Goal: Find specific page/section: Find specific page/section

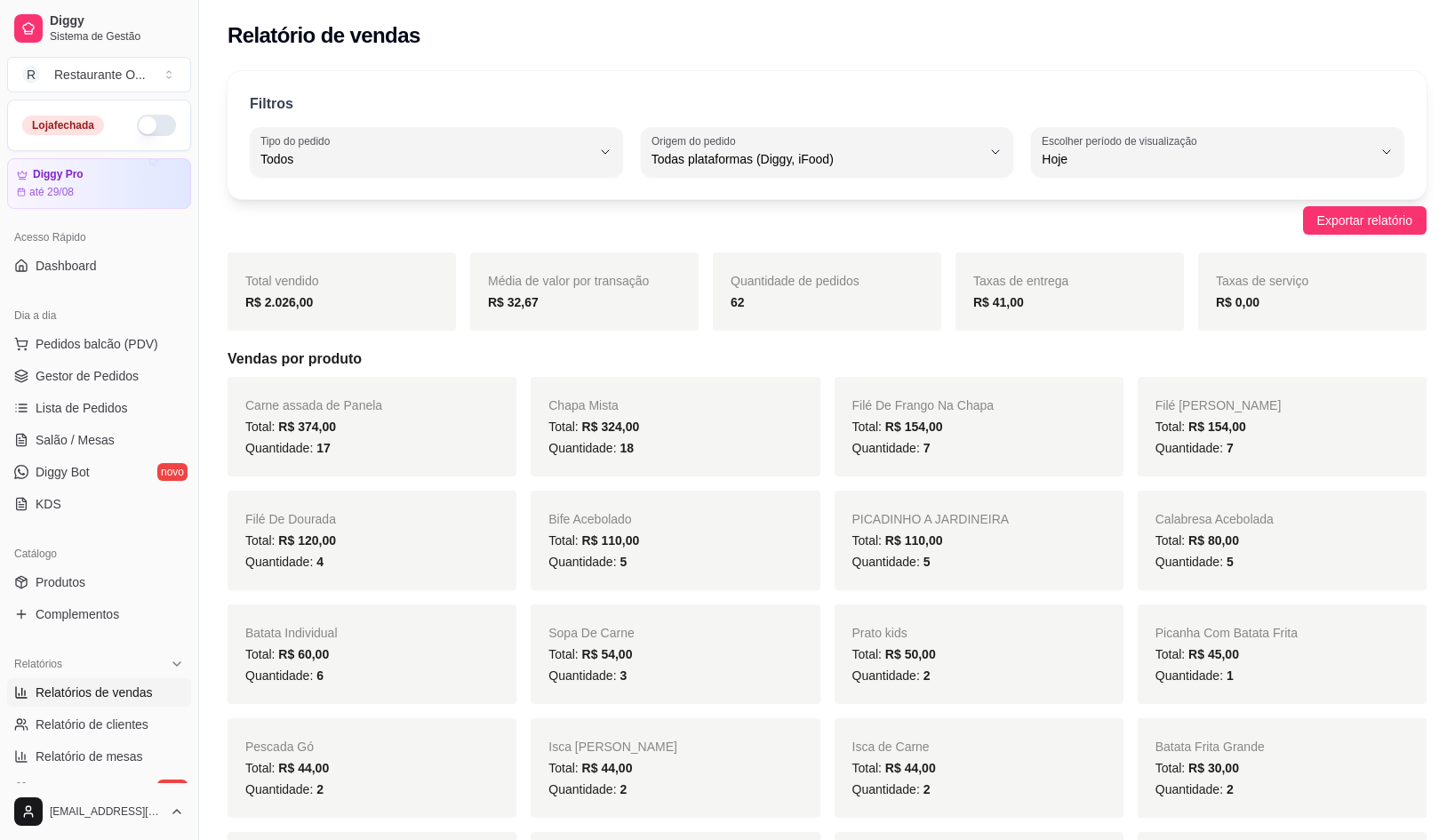
select select "ALL"
select select "0"
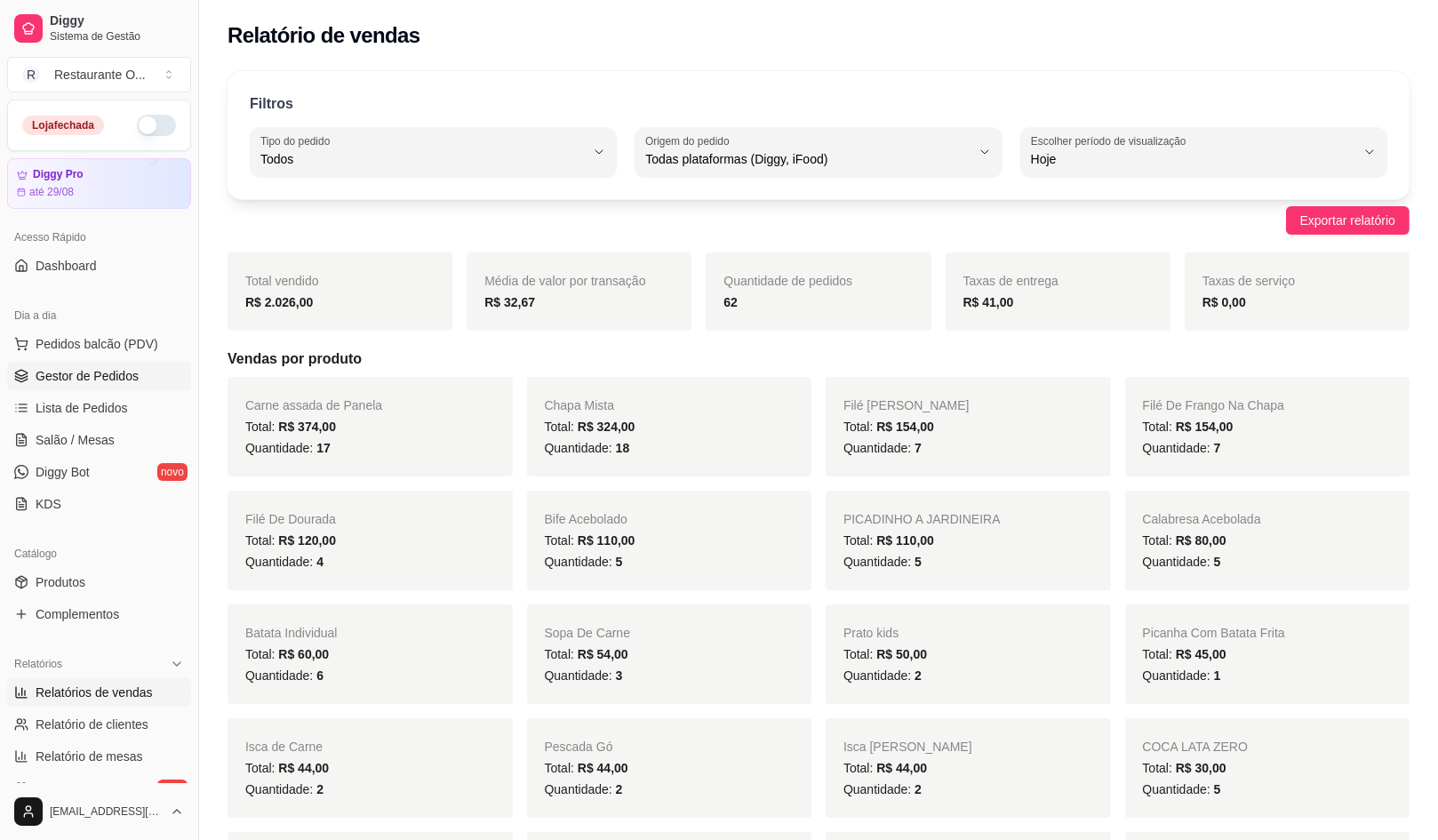
click at [94, 361] on link "Gestor de Pedidos" at bounding box center [98, 375] width 184 height 29
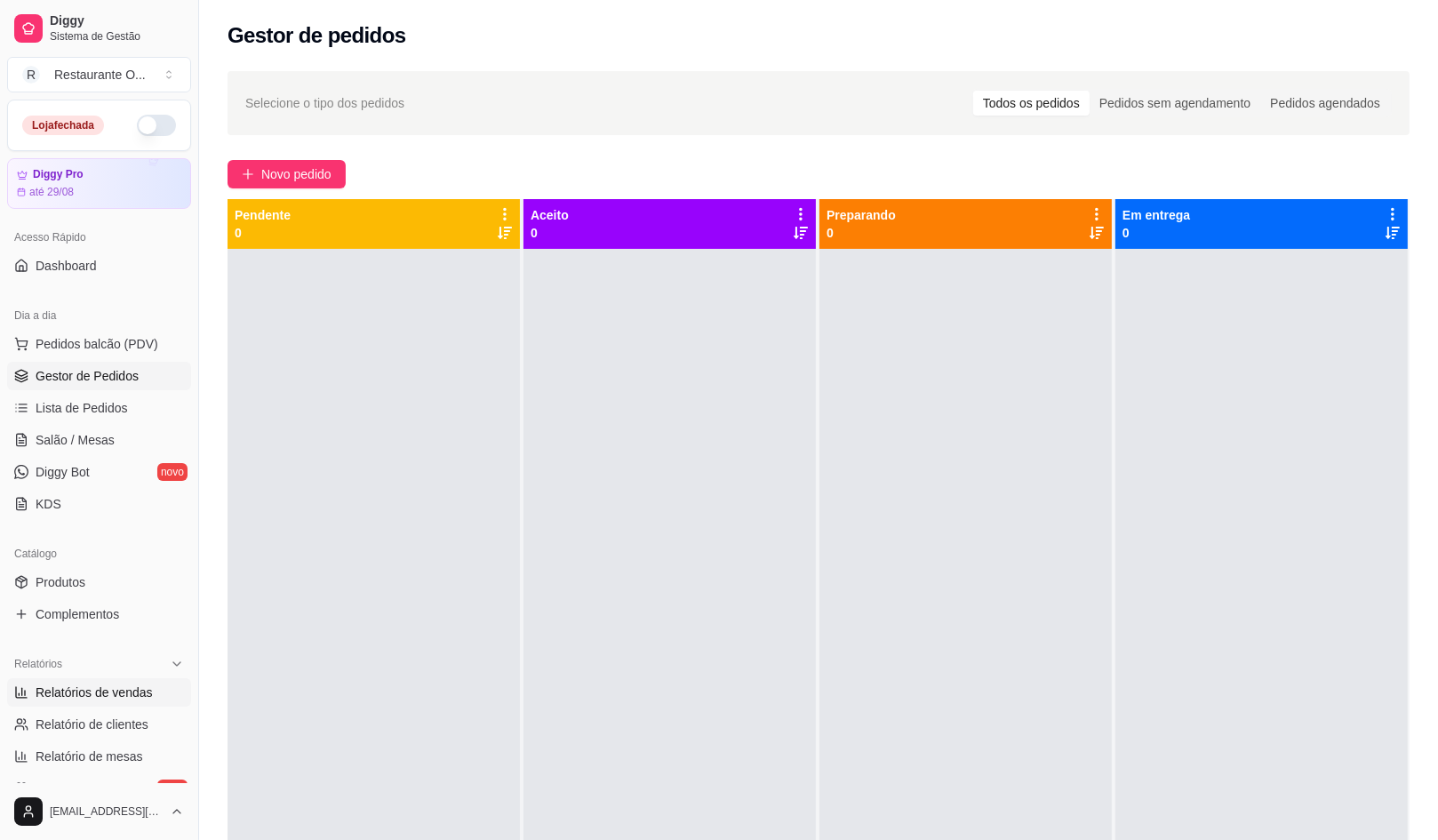
click at [110, 690] on span "Relatórios de vendas" at bounding box center [94, 692] width 117 height 18
select select "ALL"
select select "0"
